Goal: Task Accomplishment & Management: Complete application form

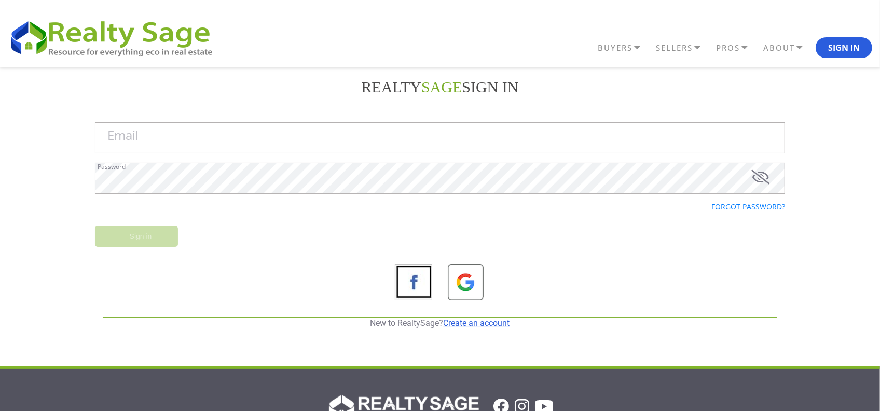
click at [482, 324] on link "Create an account" at bounding box center [476, 323] width 66 height 10
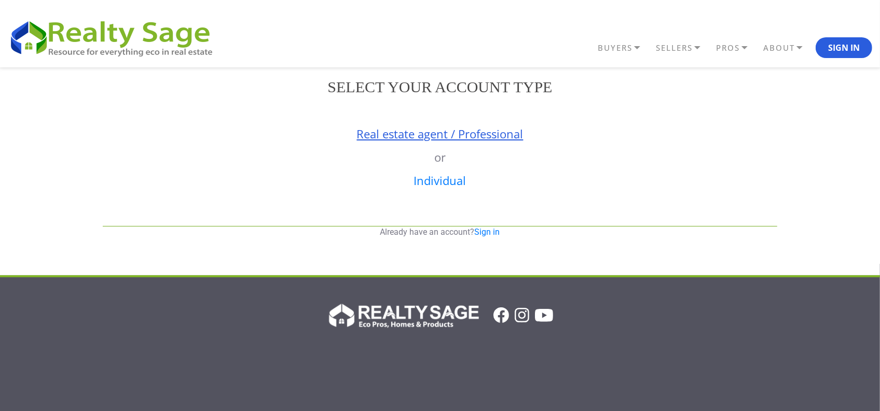
click at [413, 138] on link "Real estate agent / Professional" at bounding box center [440, 134] width 166 height 16
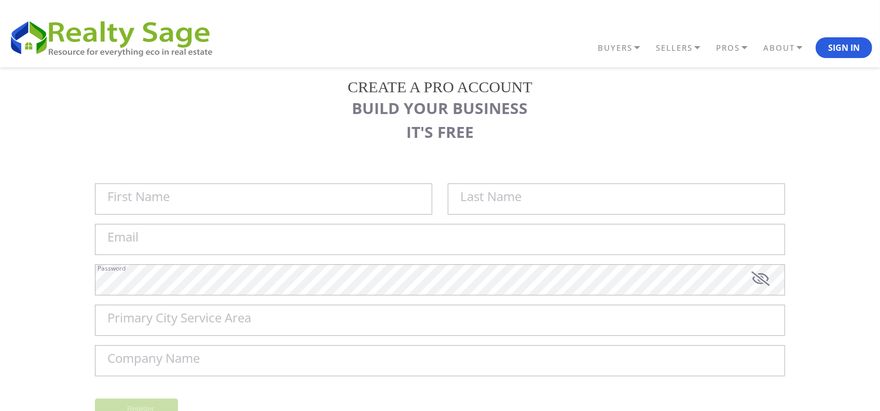
click at [8, 253] on div "REALTY SAGE Sign in Email Password Forgot password? Sign in New to RealtySage? …" at bounding box center [440, 277] width 880 height 421
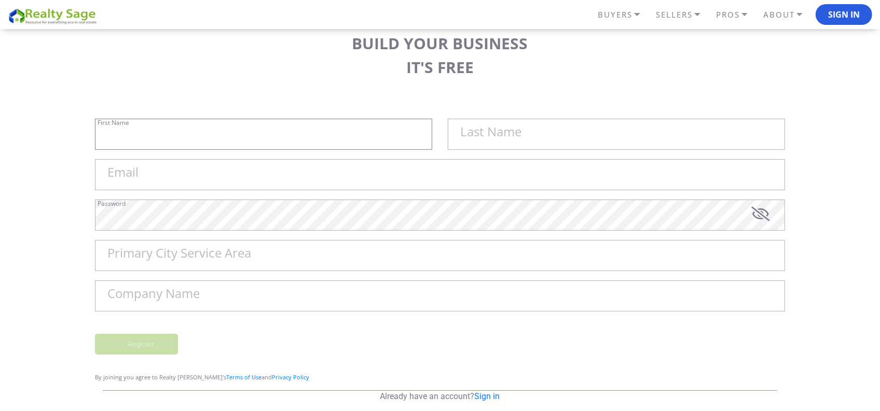
type input "Sell My House Fast [GEOGRAPHIC_DATA] | As"
type input "Is Cash Home Buyers [GEOGRAPHIC_DATA]"
type input "[EMAIL_ADDRESS][DOMAIN_NAME]"
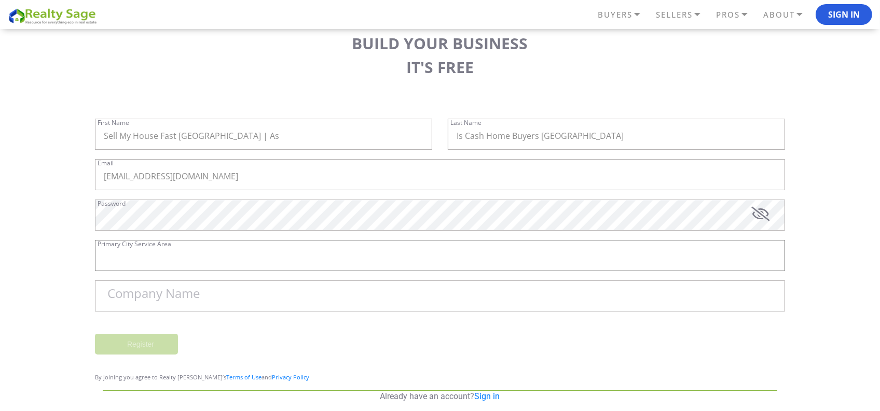
type input "[GEOGRAPHIC_DATA]"
type input "Sell My House Fast [GEOGRAPHIC_DATA] | As Is Cash Home Buyers [GEOGRAPHIC_DATA]"
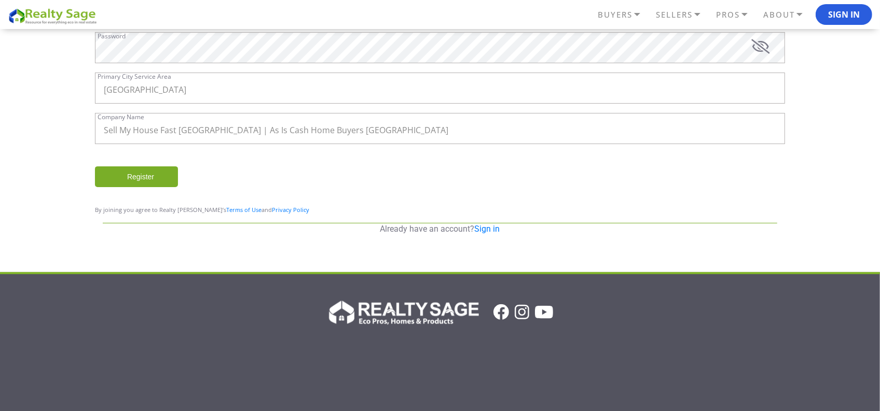
scroll to position [201, 0]
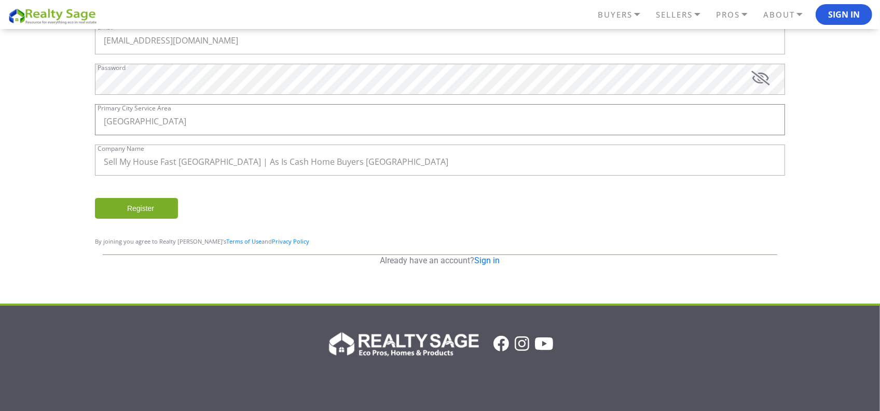
click at [242, 124] on input "[GEOGRAPHIC_DATA]" at bounding box center [440, 119] width 690 height 31
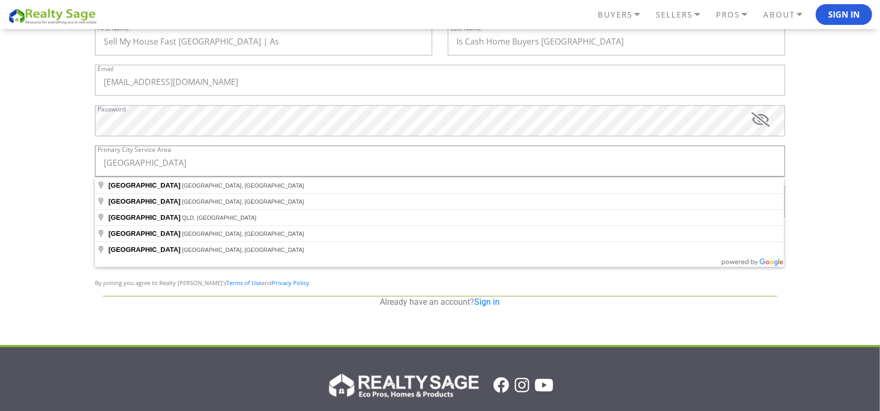
scroll to position [136, 0]
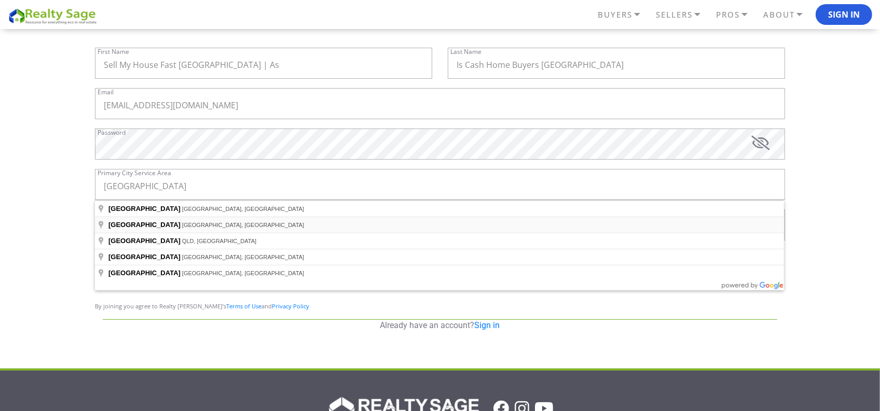
type input "[GEOGRAPHIC_DATA], [GEOGRAPHIC_DATA], [GEOGRAPHIC_DATA]"
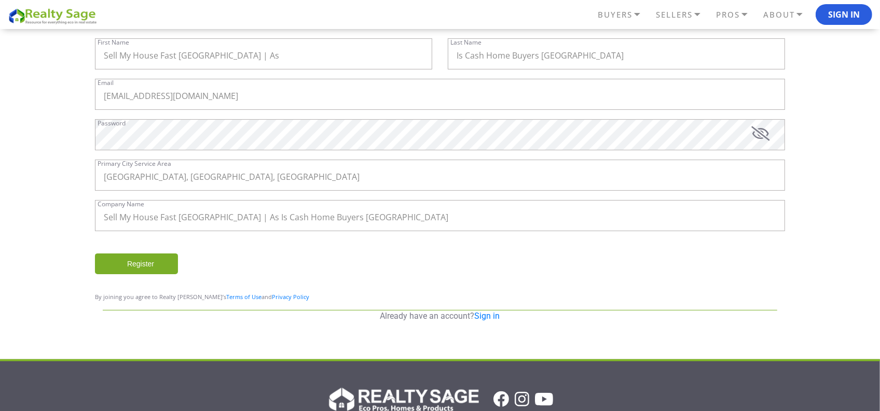
scroll to position [147, 0]
